Goal: Task Accomplishment & Management: Manage account settings

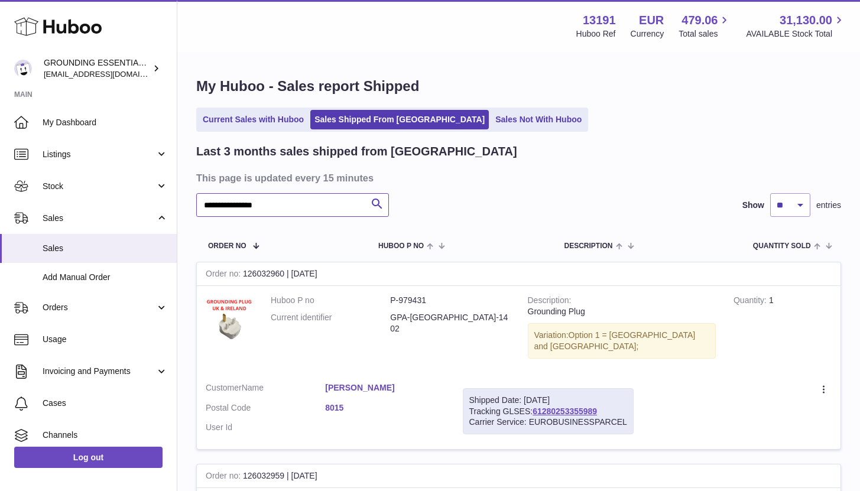
click at [313, 201] on input "**********" at bounding box center [292, 205] width 193 height 24
click at [491, 119] on link "Sales Not With Huboo" at bounding box center [538, 119] width 95 height 19
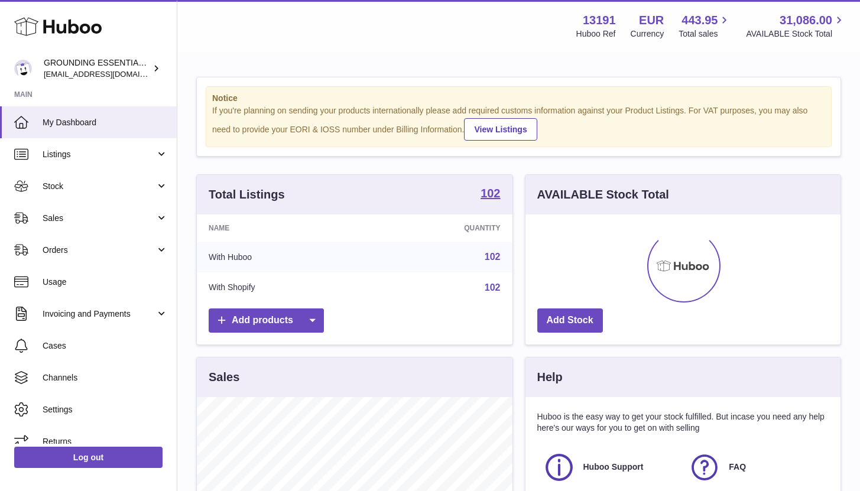
scroll to position [184, 315]
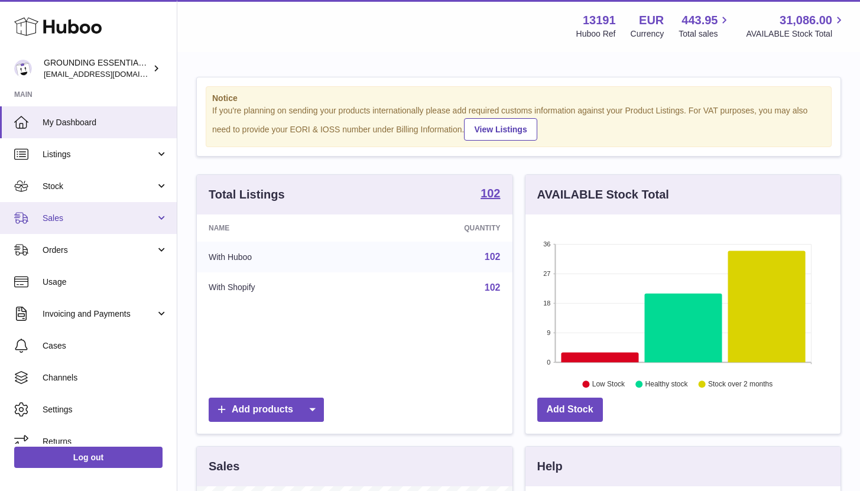
click at [80, 216] on span "Sales" at bounding box center [99, 218] width 113 height 11
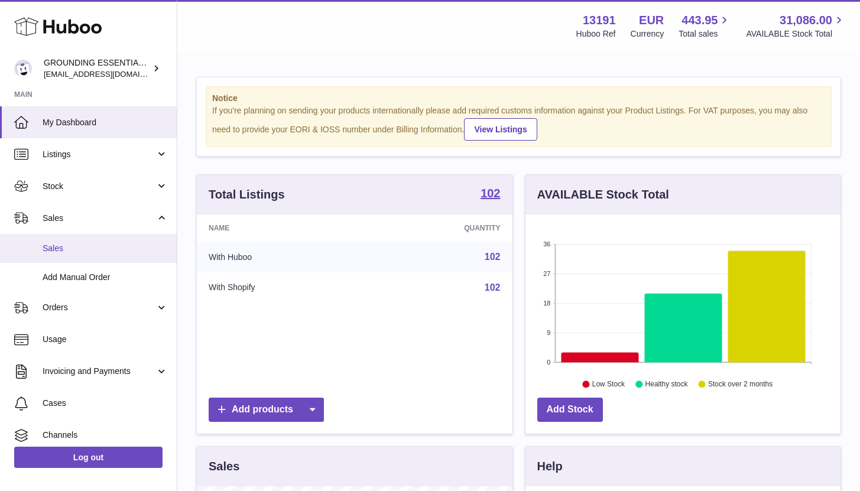
click at [86, 253] on span "Sales" at bounding box center [105, 248] width 125 height 11
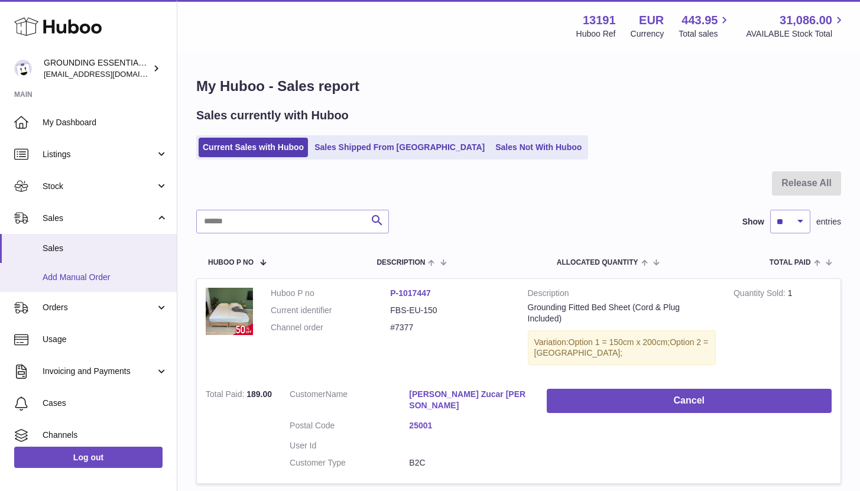
click at [83, 275] on span "Add Manual Order" at bounding box center [105, 277] width 125 height 11
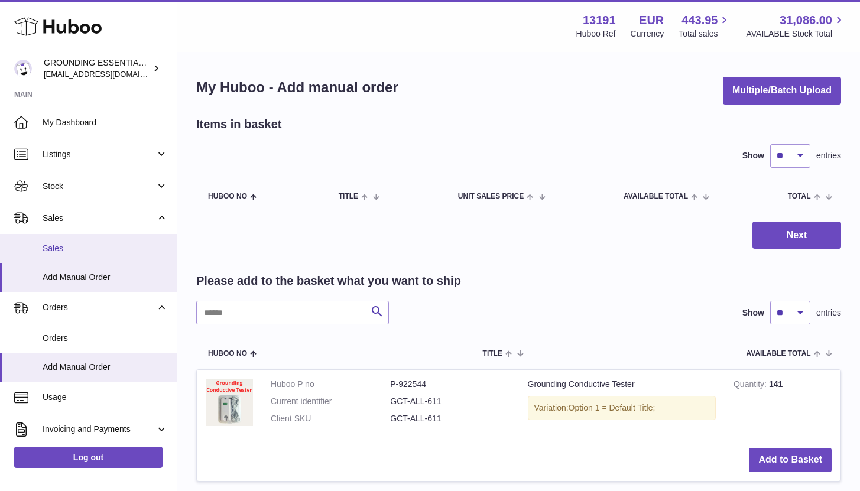
click at [73, 246] on span "Sales" at bounding box center [105, 248] width 125 height 11
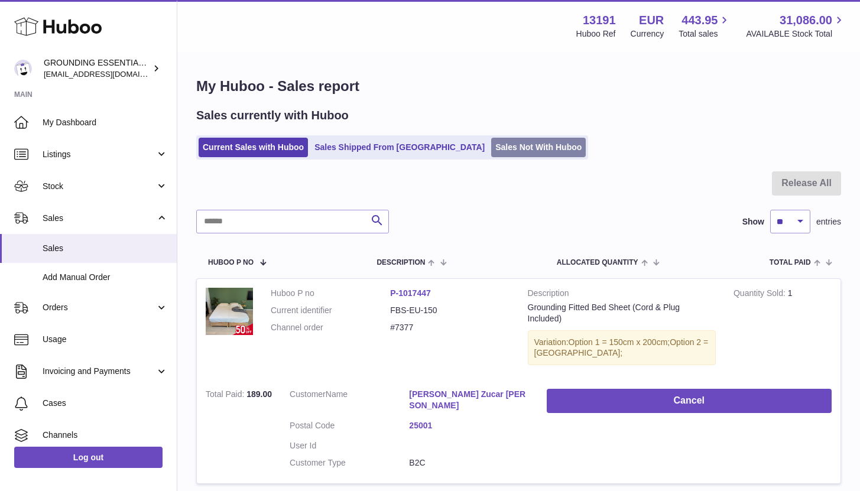
click at [491, 145] on link "Sales Not With Huboo" at bounding box center [538, 147] width 95 height 19
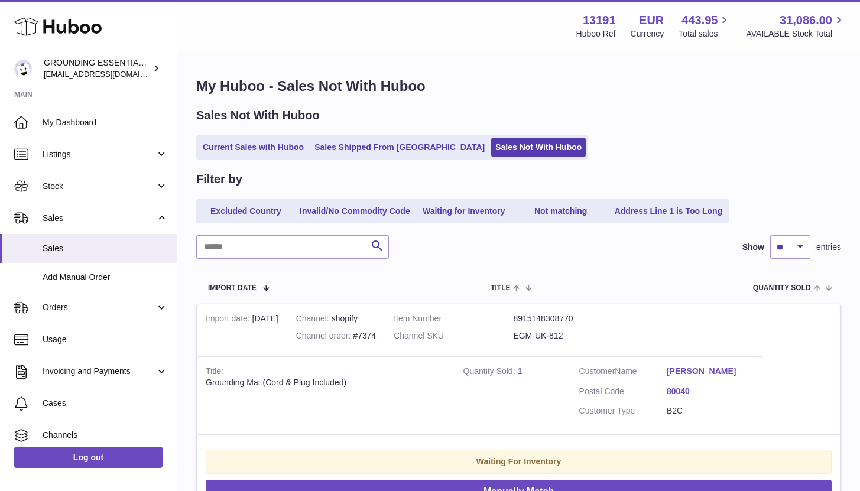
click at [333, 133] on div "Sales Not With Huboo Current Sales with Huboo Sales Shipped From Huboo Sales No…" at bounding box center [518, 134] width 645 height 52
click at [337, 148] on link "Sales Shipped From [GEOGRAPHIC_DATA]" at bounding box center [399, 147] width 178 height 19
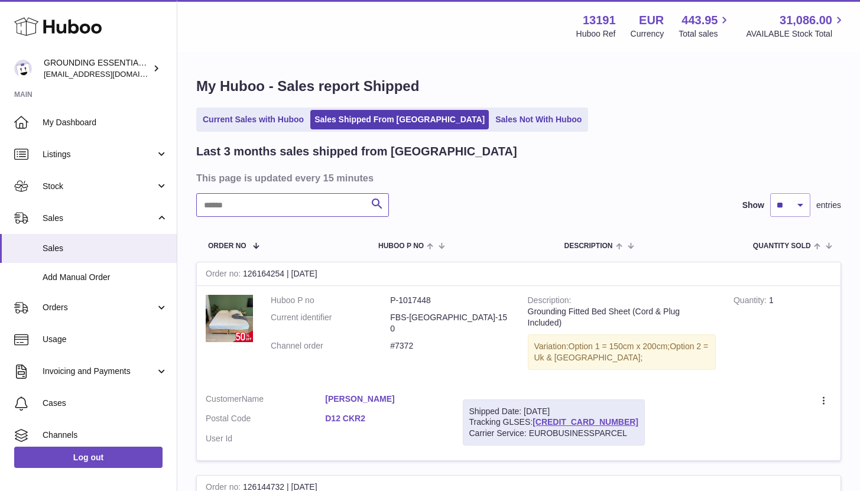
click at [287, 208] on input "text" at bounding box center [292, 205] width 193 height 24
paste input "**********"
type input "**********"
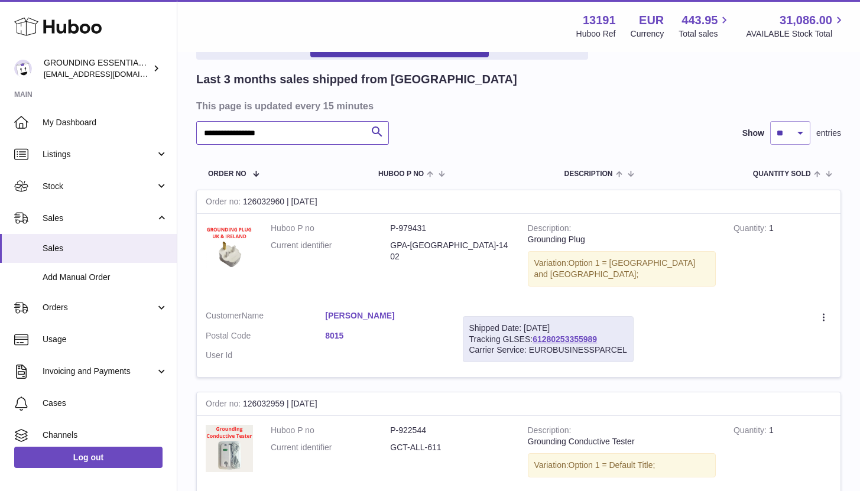
scroll to position [86, 0]
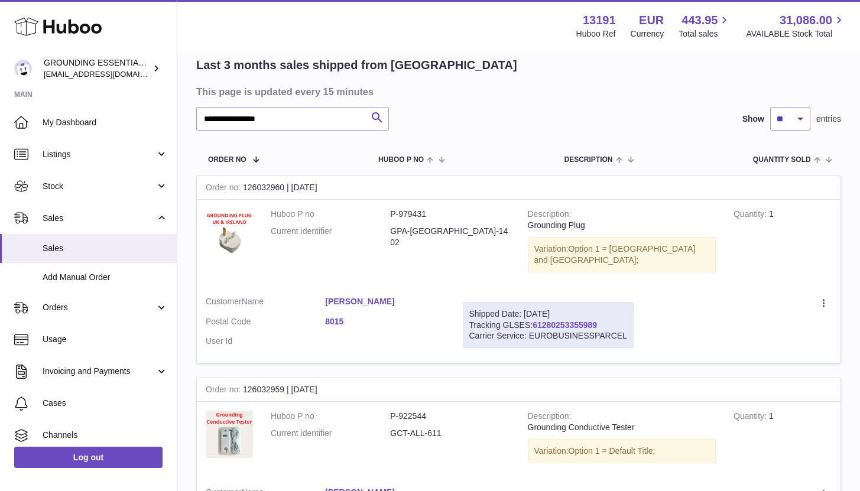
click at [569, 320] on link "61280253355989" at bounding box center [564, 324] width 64 height 9
click at [365, 296] on link "Katharina Losand" at bounding box center [384, 301] width 119 height 11
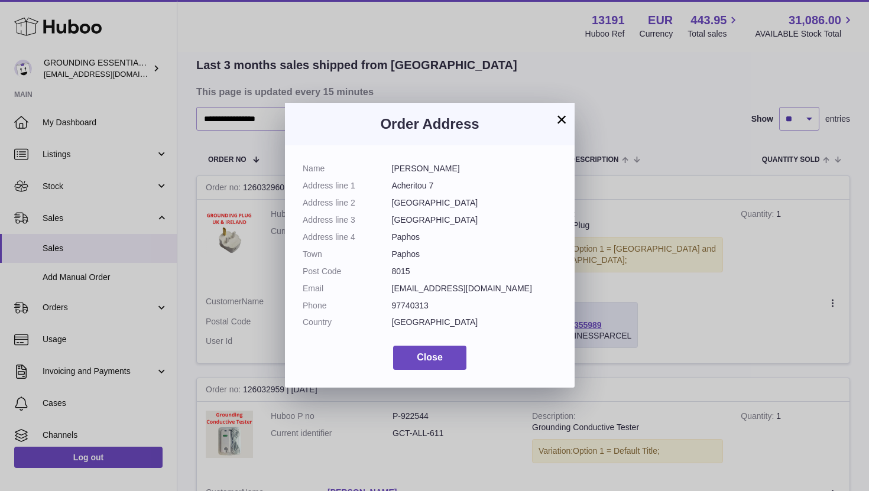
click at [564, 116] on button "×" at bounding box center [561, 119] width 14 height 14
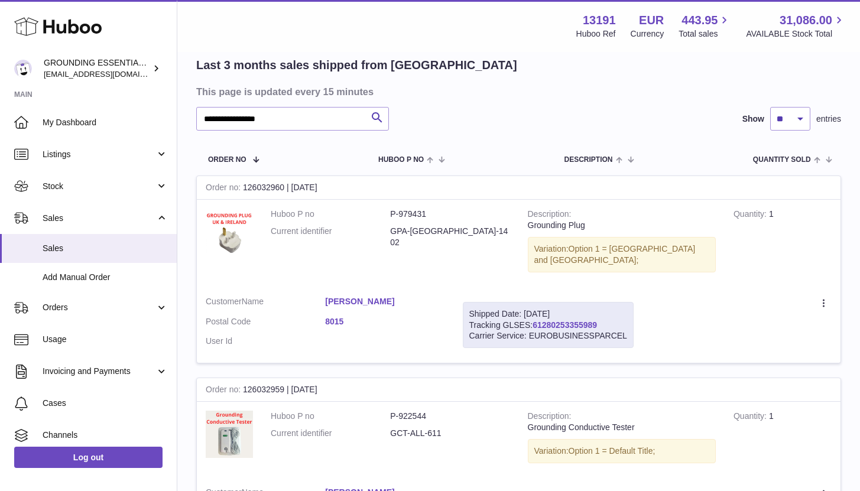
click at [541, 320] on link "61280253355989" at bounding box center [564, 324] width 64 height 9
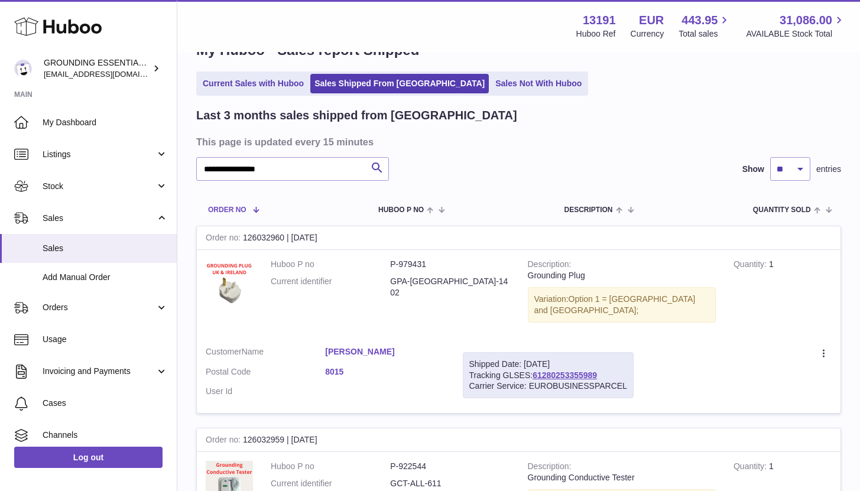
scroll to position [0, 0]
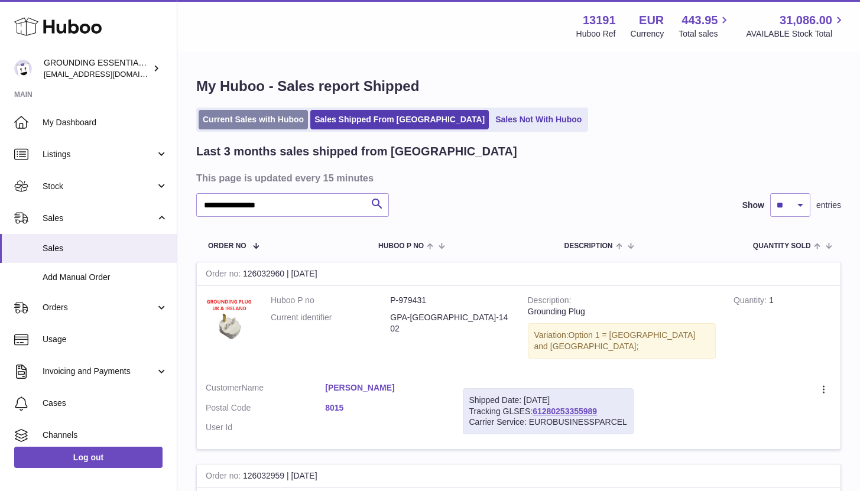
click at [244, 121] on link "Current Sales with Huboo" at bounding box center [253, 119] width 109 height 19
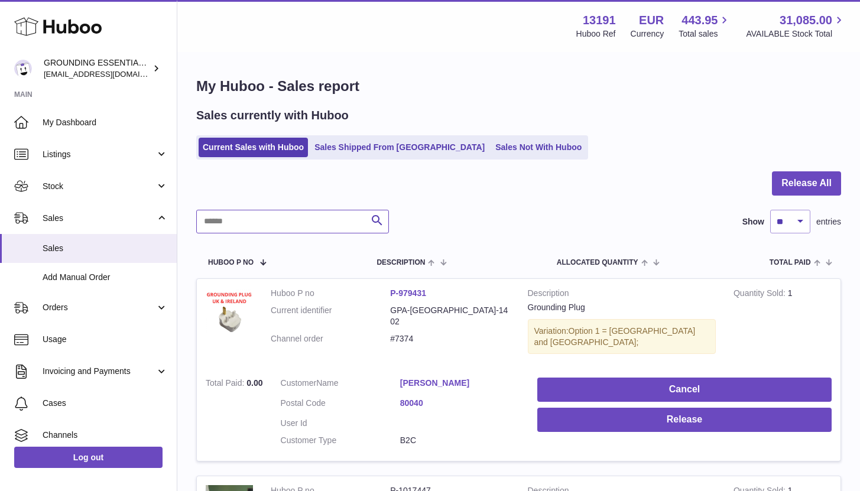
click at [238, 217] on input "text" at bounding box center [292, 222] width 193 height 24
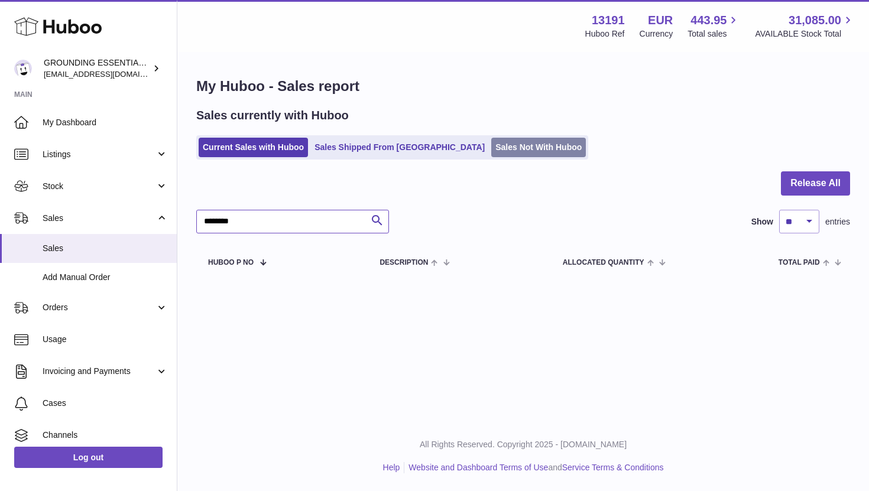
type input "********"
click at [491, 144] on link "Sales Not With Huboo" at bounding box center [538, 147] width 95 height 19
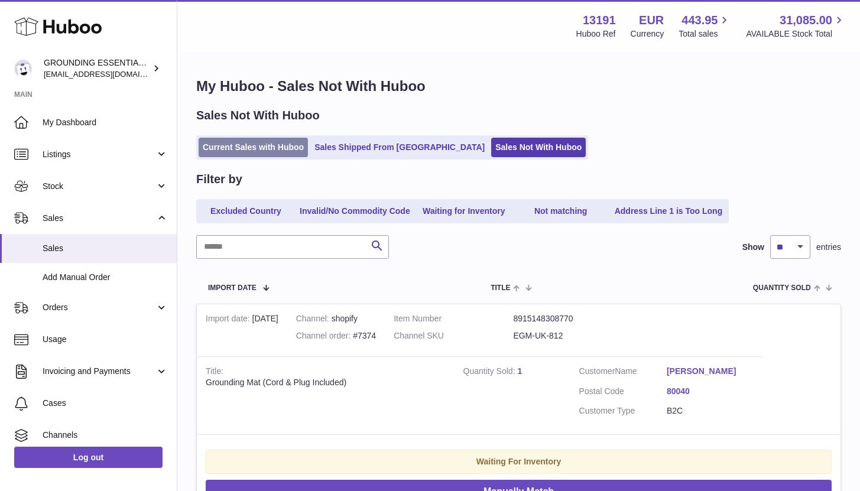
click at [281, 157] on link "Current Sales with Huboo" at bounding box center [253, 147] width 109 height 19
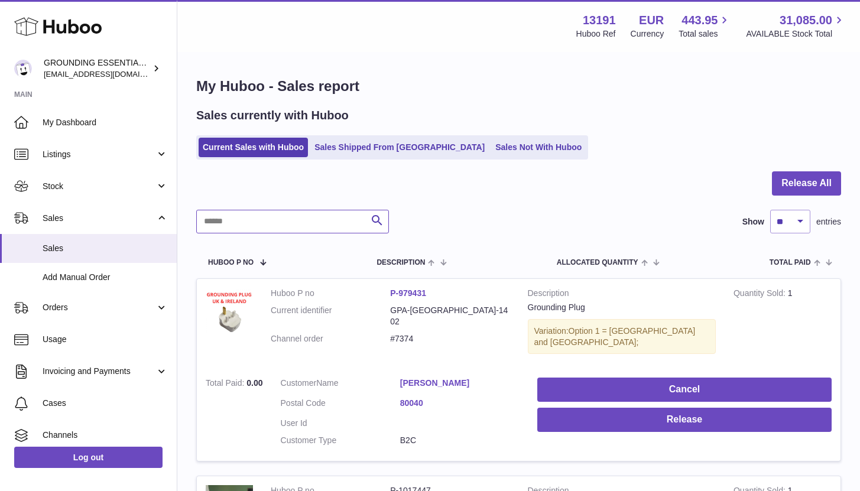
click at [235, 223] on input "text" at bounding box center [292, 222] width 193 height 24
type input "********"
click at [509, 145] on link "Sales Not With Huboo" at bounding box center [538, 147] width 95 height 19
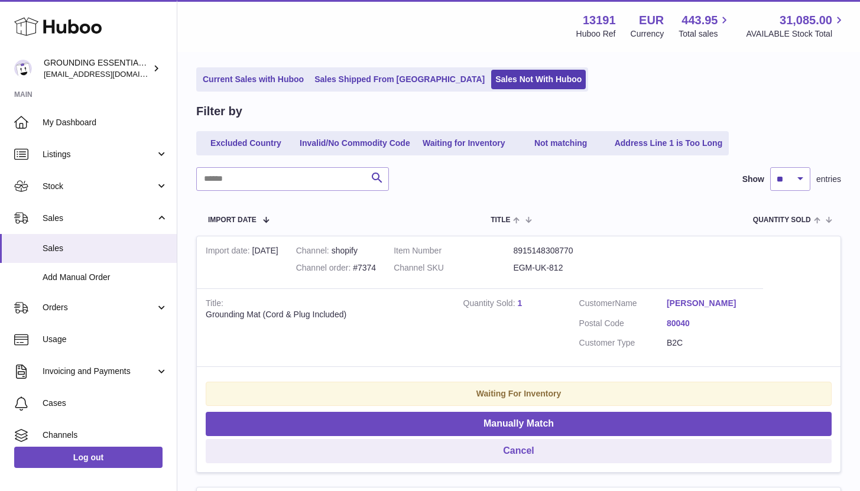
scroll to position [77, 0]
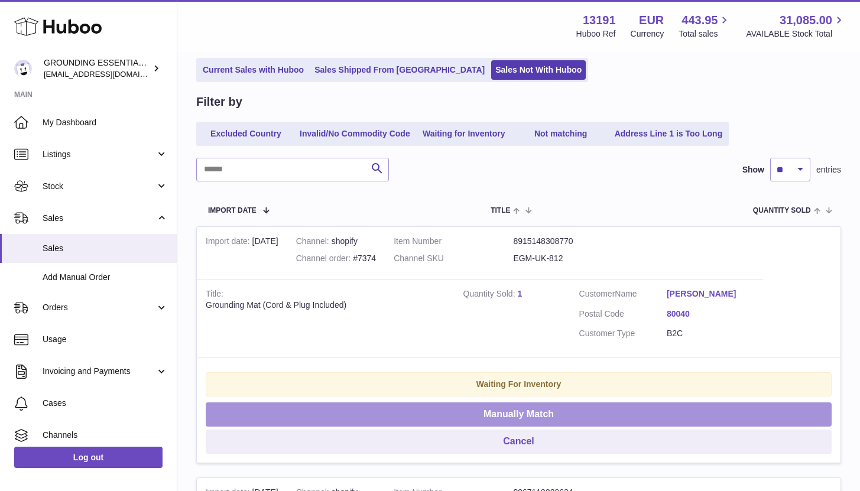
click at [504, 415] on button "Manually Match" at bounding box center [519, 414] width 626 height 24
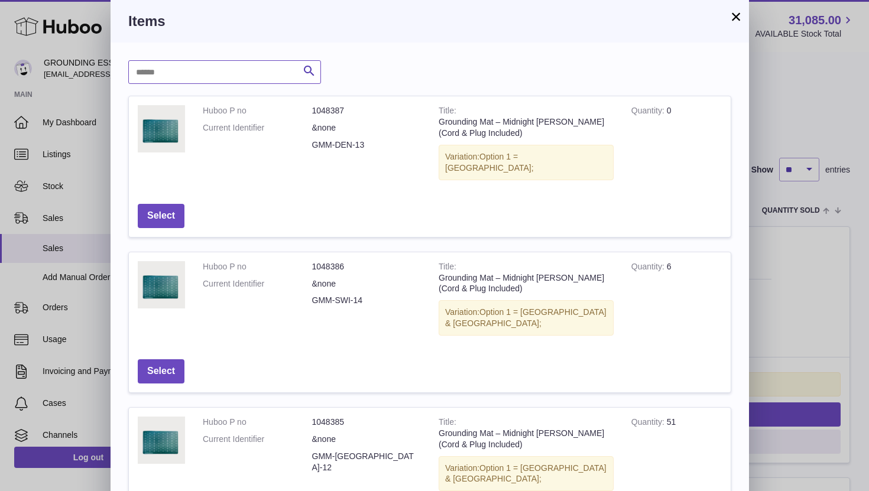
click at [207, 73] on input "text" at bounding box center [224, 72] width 193 height 24
type input "******"
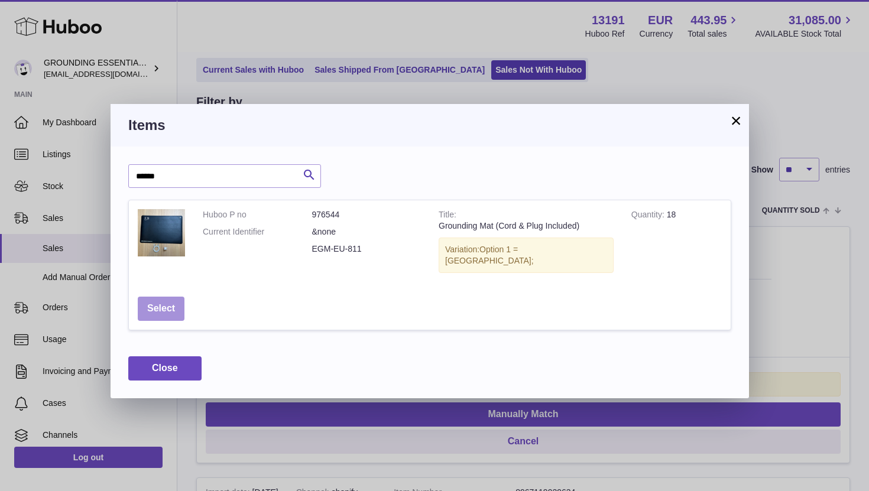
click at [168, 297] on button "Select" at bounding box center [161, 309] width 47 height 24
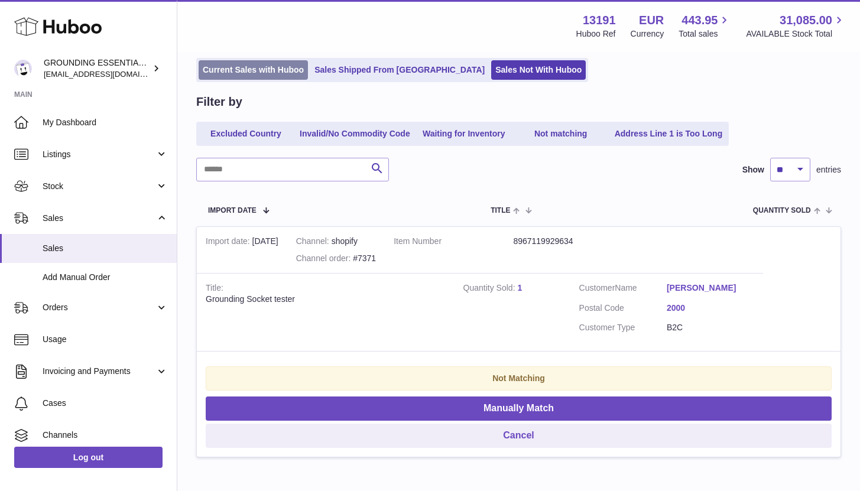
click at [281, 70] on link "Current Sales with Huboo" at bounding box center [253, 69] width 109 height 19
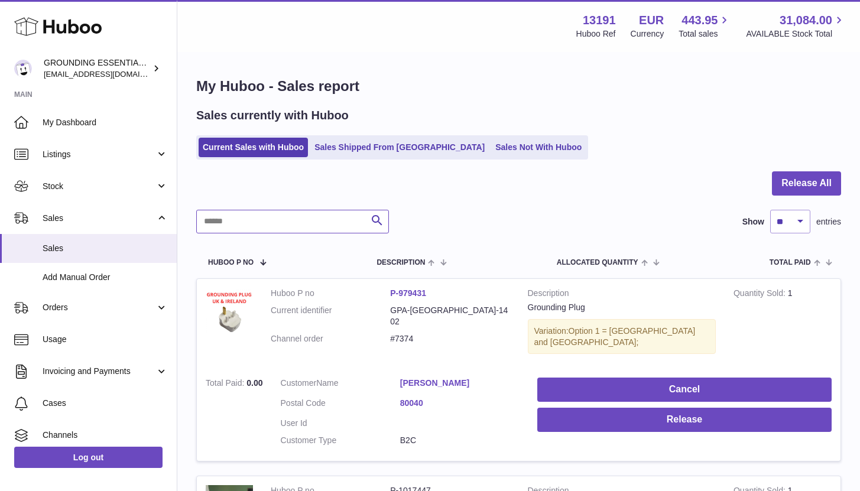
click at [277, 226] on input "text" at bounding box center [292, 222] width 193 height 24
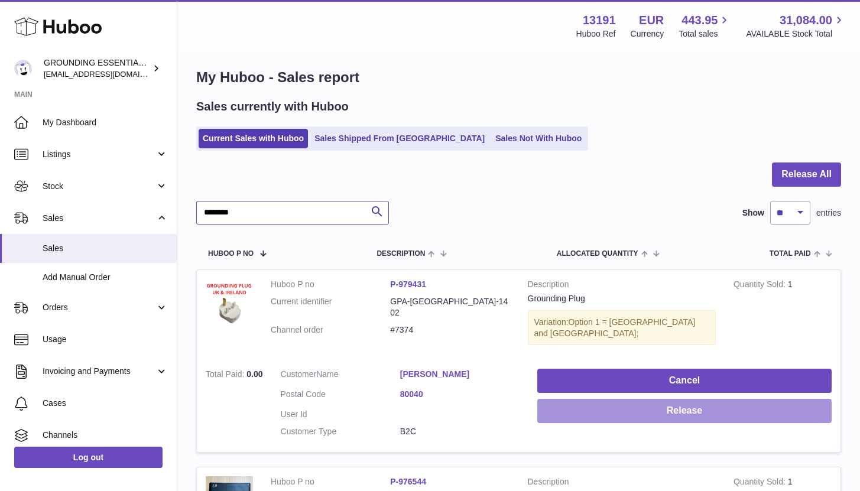
type input "********"
click at [669, 399] on button "Release" at bounding box center [684, 411] width 294 height 24
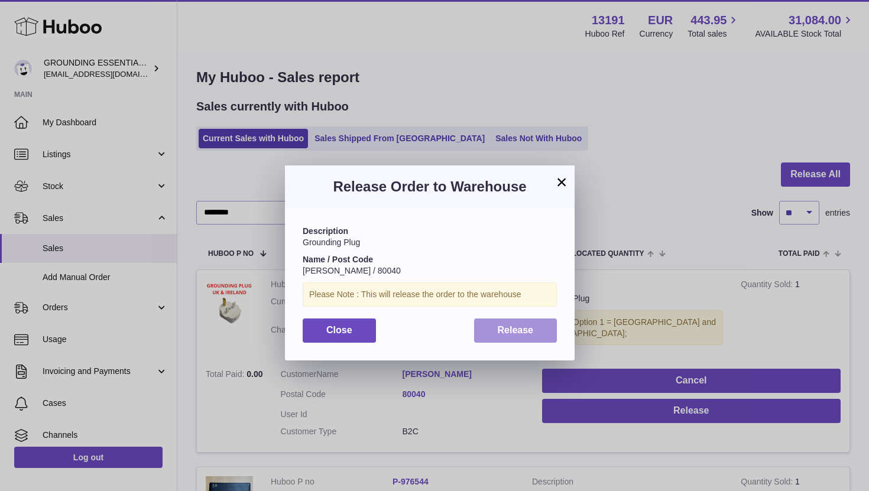
click at [493, 325] on button "Release" at bounding box center [515, 330] width 83 height 24
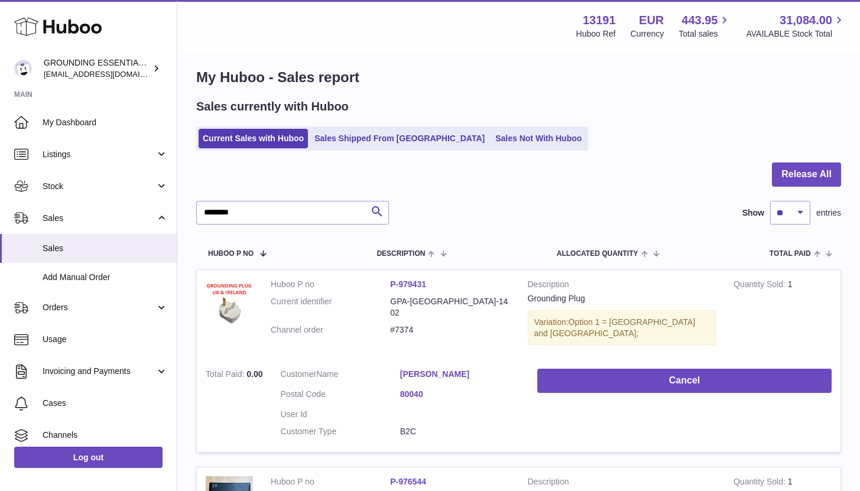
scroll to position [202, 0]
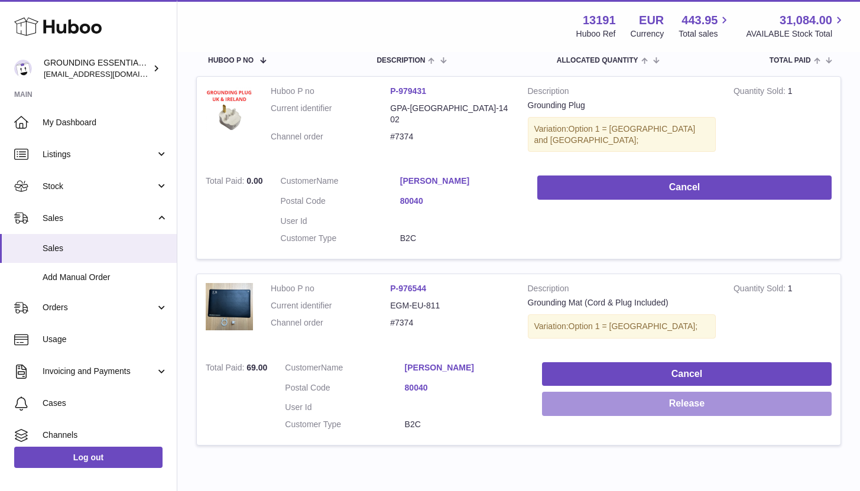
click at [680, 395] on button "Release" at bounding box center [687, 404] width 290 height 24
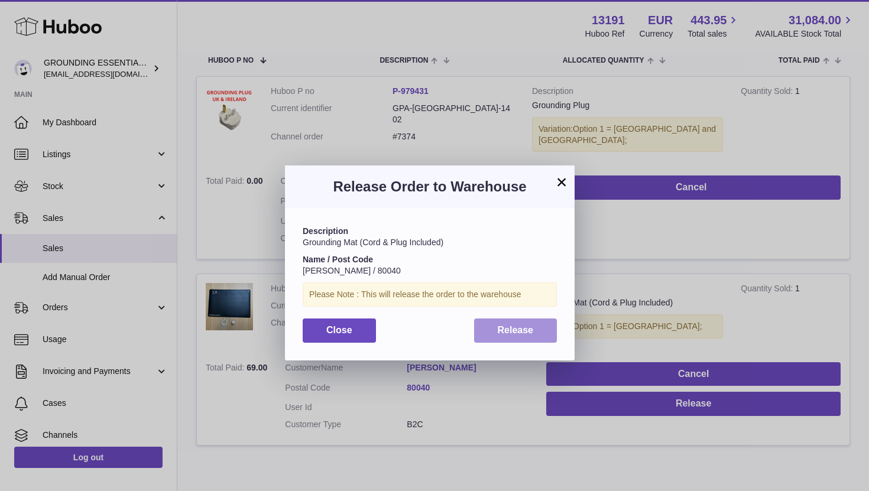
click at [509, 329] on span "Release" at bounding box center [516, 330] width 36 height 10
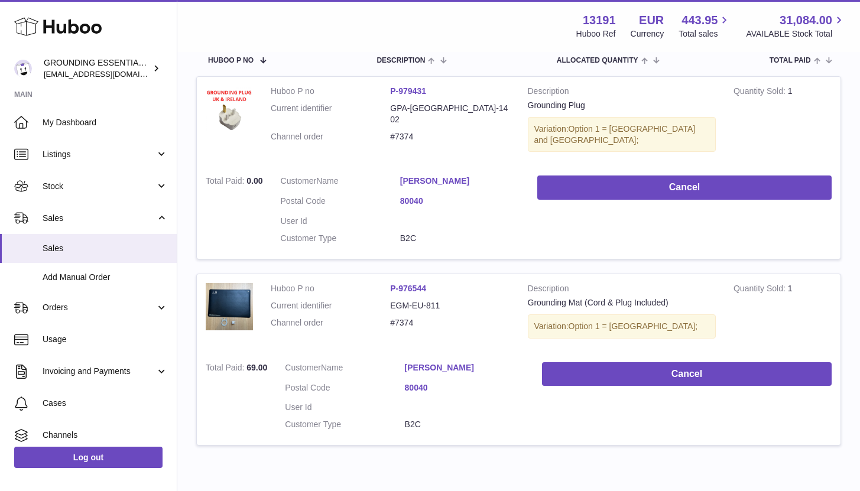
scroll to position [0, 0]
